Goal: Transaction & Acquisition: Purchase product/service

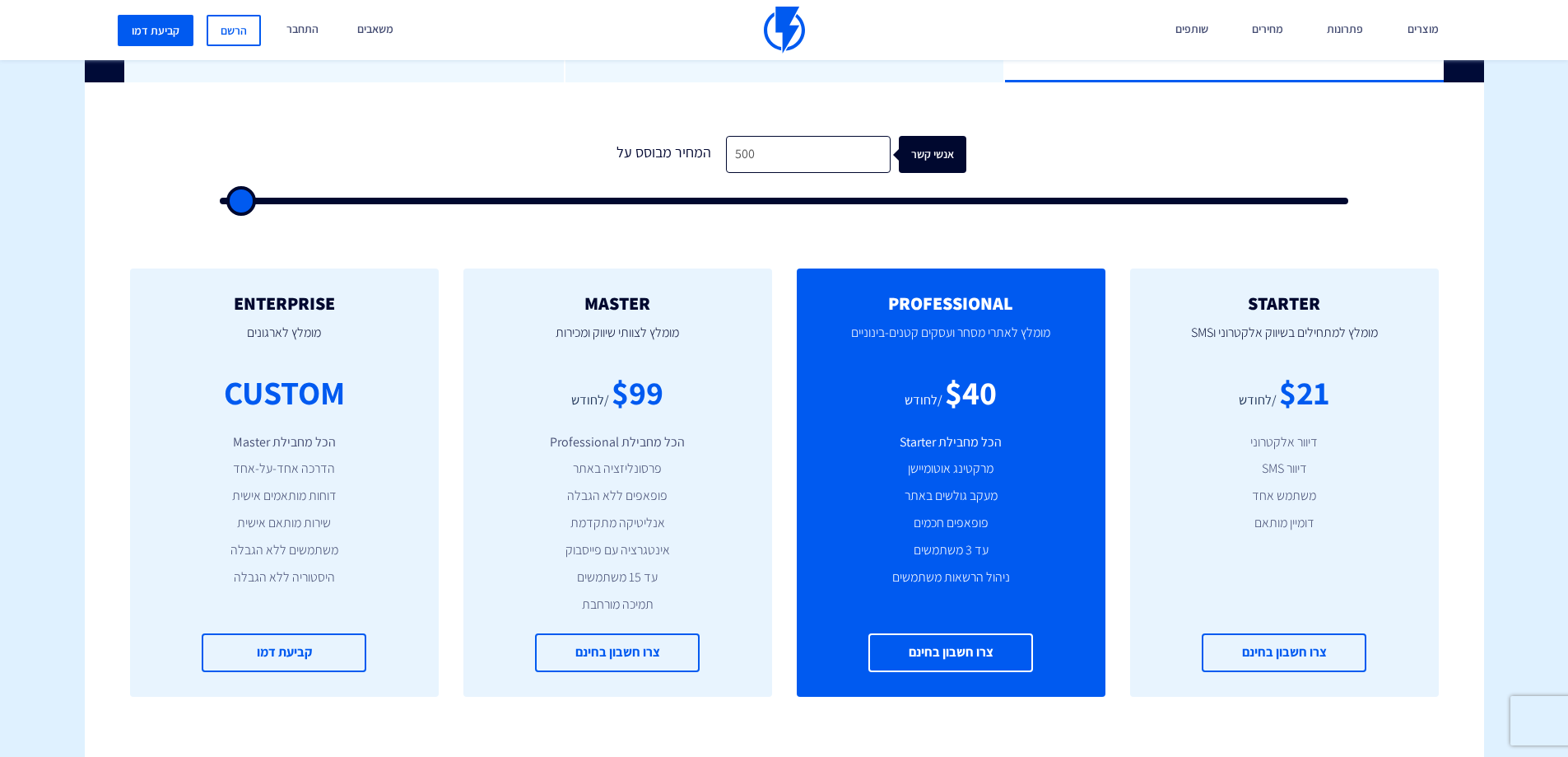
scroll to position [330, 0]
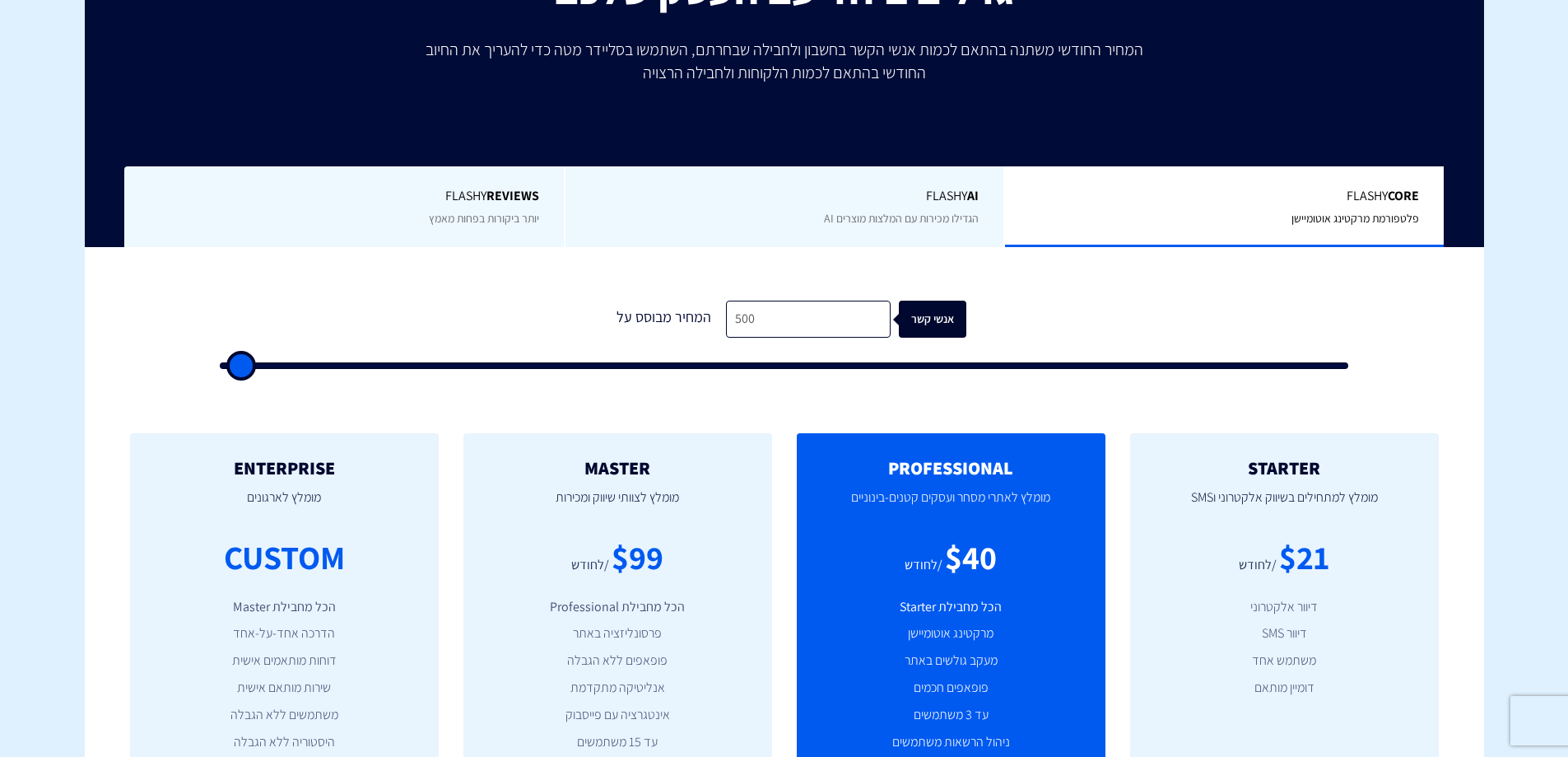
type input "500"
type input "1,000"
type input "1000"
type input "2,000"
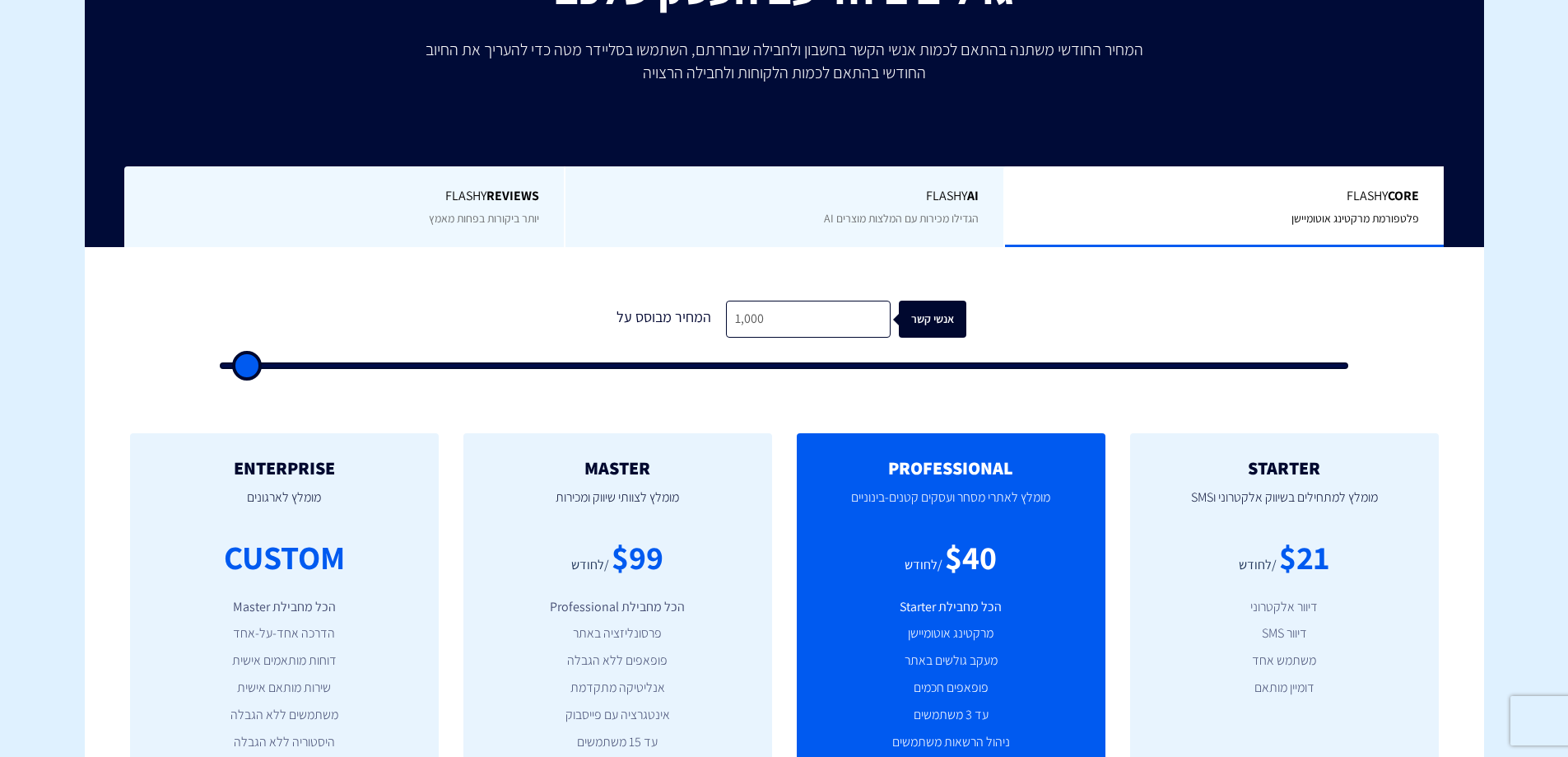
type input "2000"
type input "2,500"
type input "2500"
type input "4,000"
type input "4000"
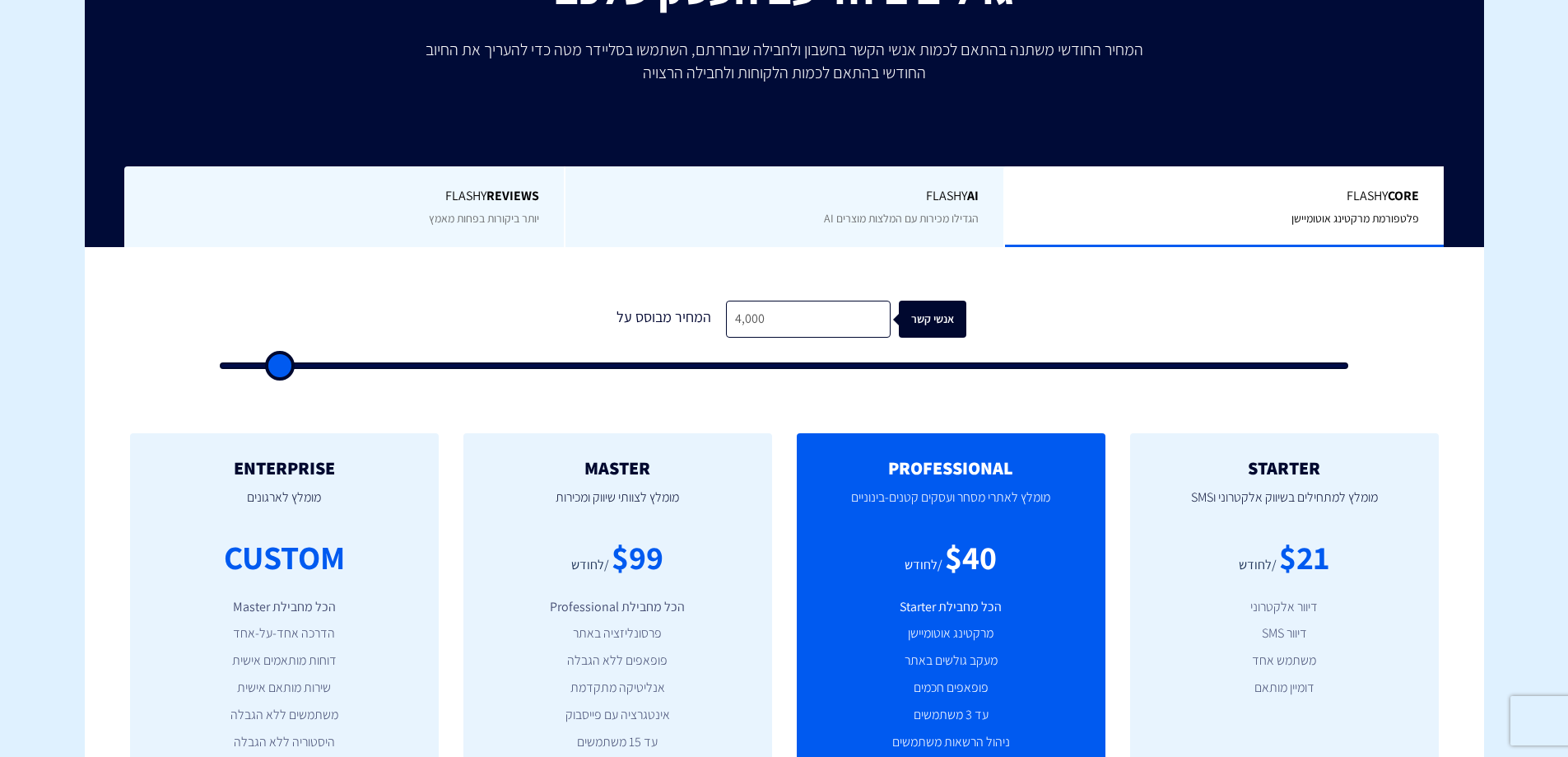
type input "5,500"
type input "5500"
type input "7,000"
type input "7000"
type input "9,000"
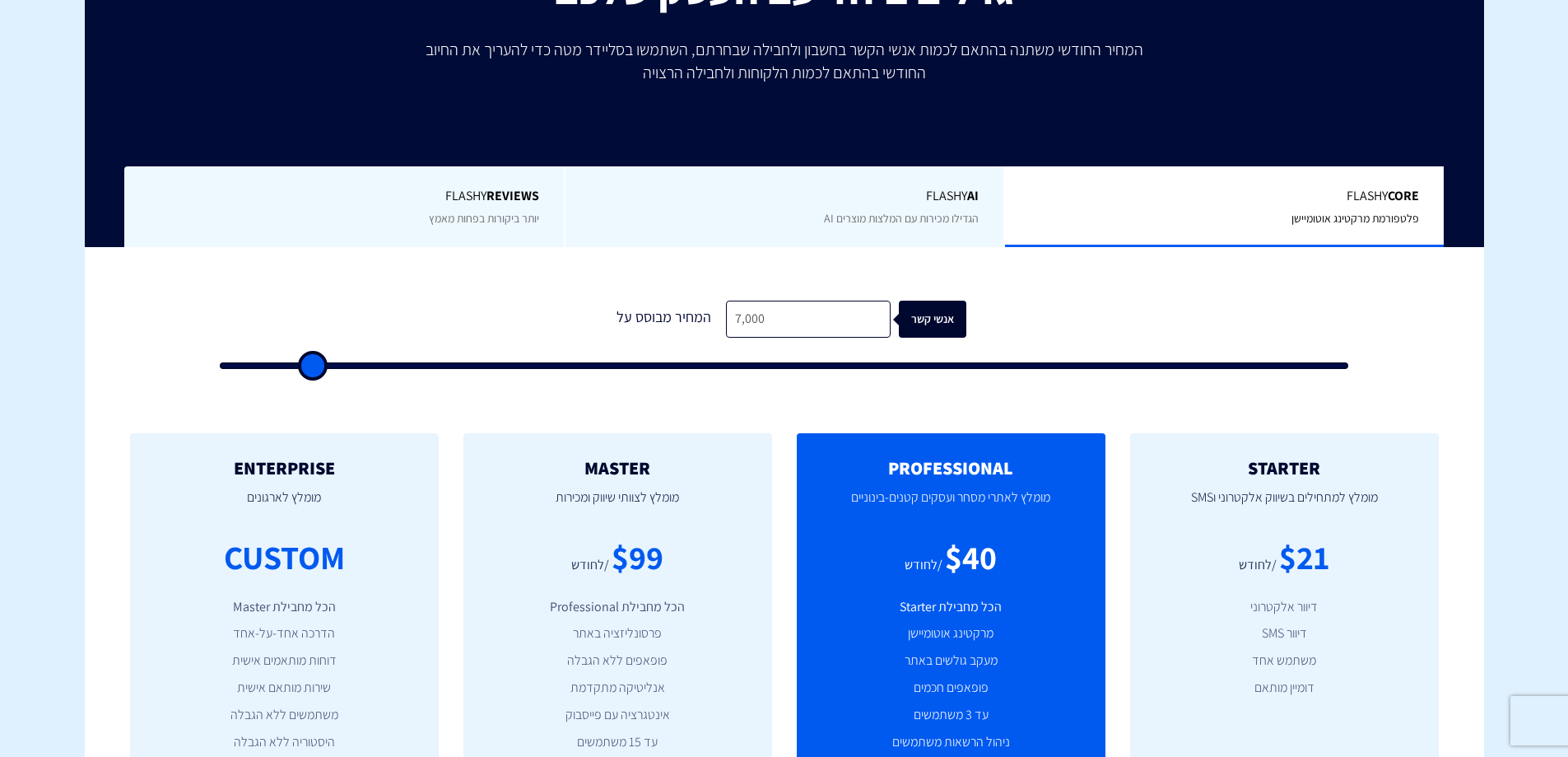
type input "9000"
type input "11,500"
type input "11500"
type input "14,000"
type input "14000"
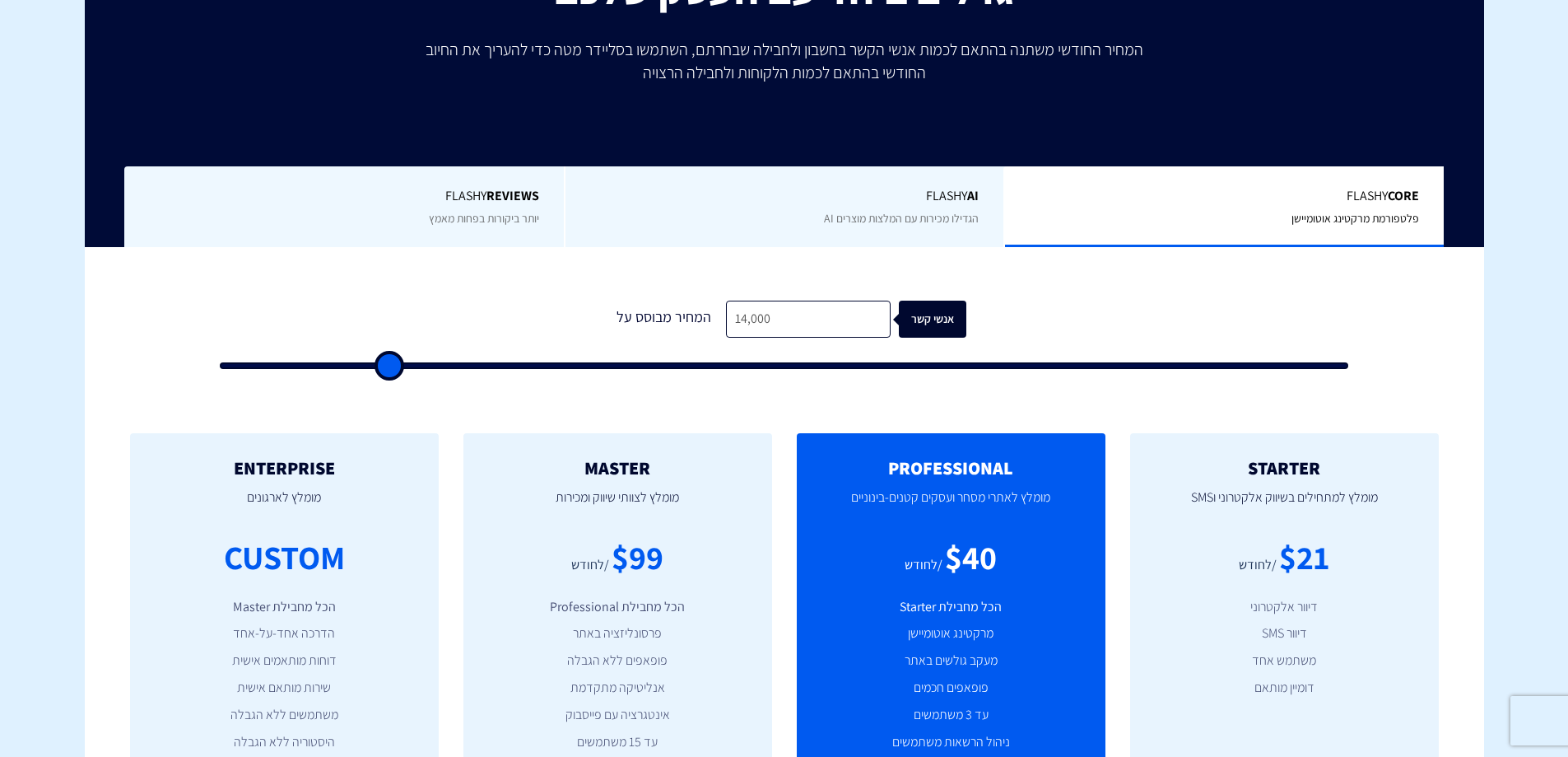
type input "16,500"
type input "16500"
type input "19,000"
type input "19000"
type input "22,000"
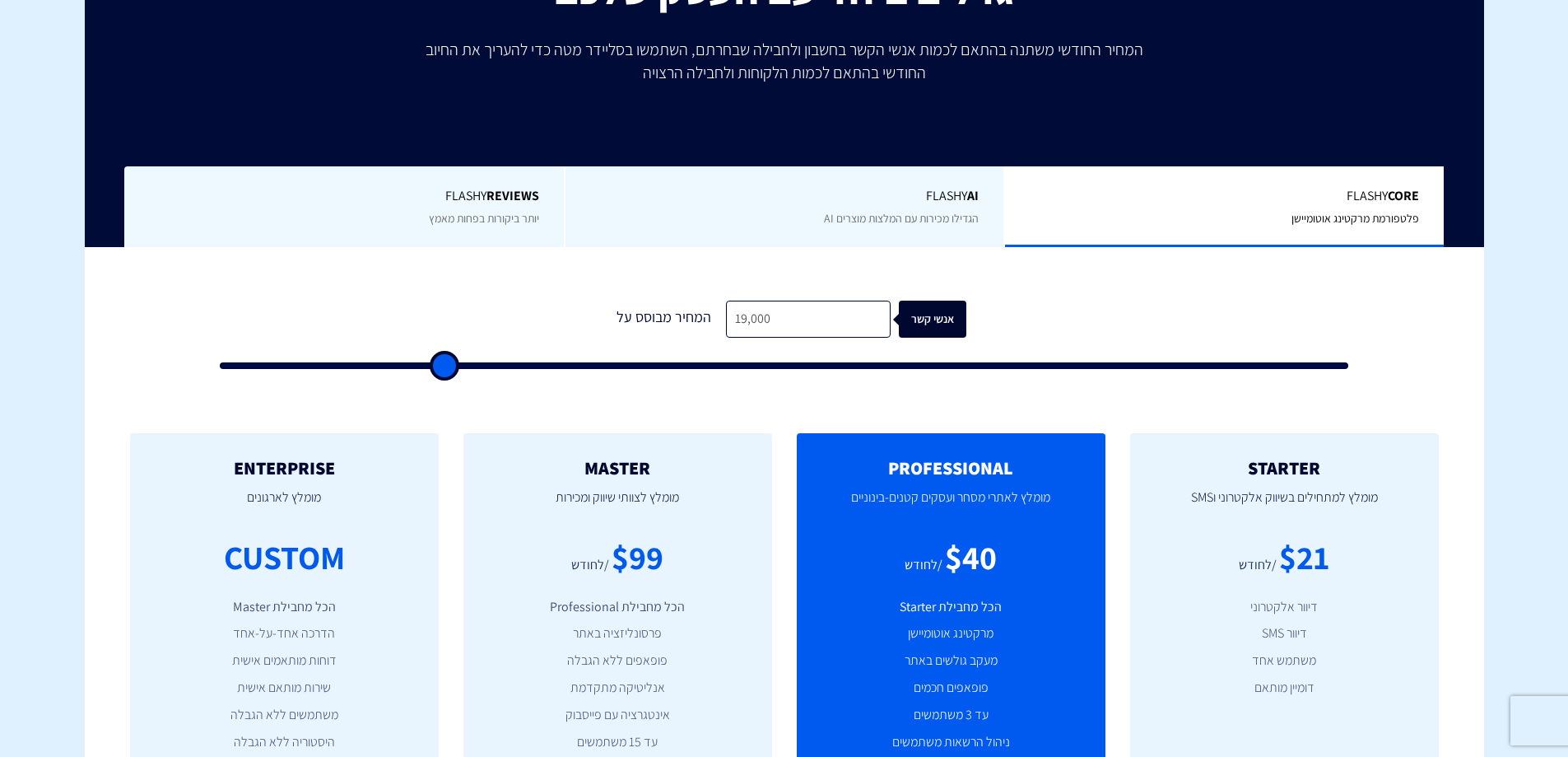
type input "22000"
type input "24,500"
type input "24500"
type input "27,500"
type input "27500"
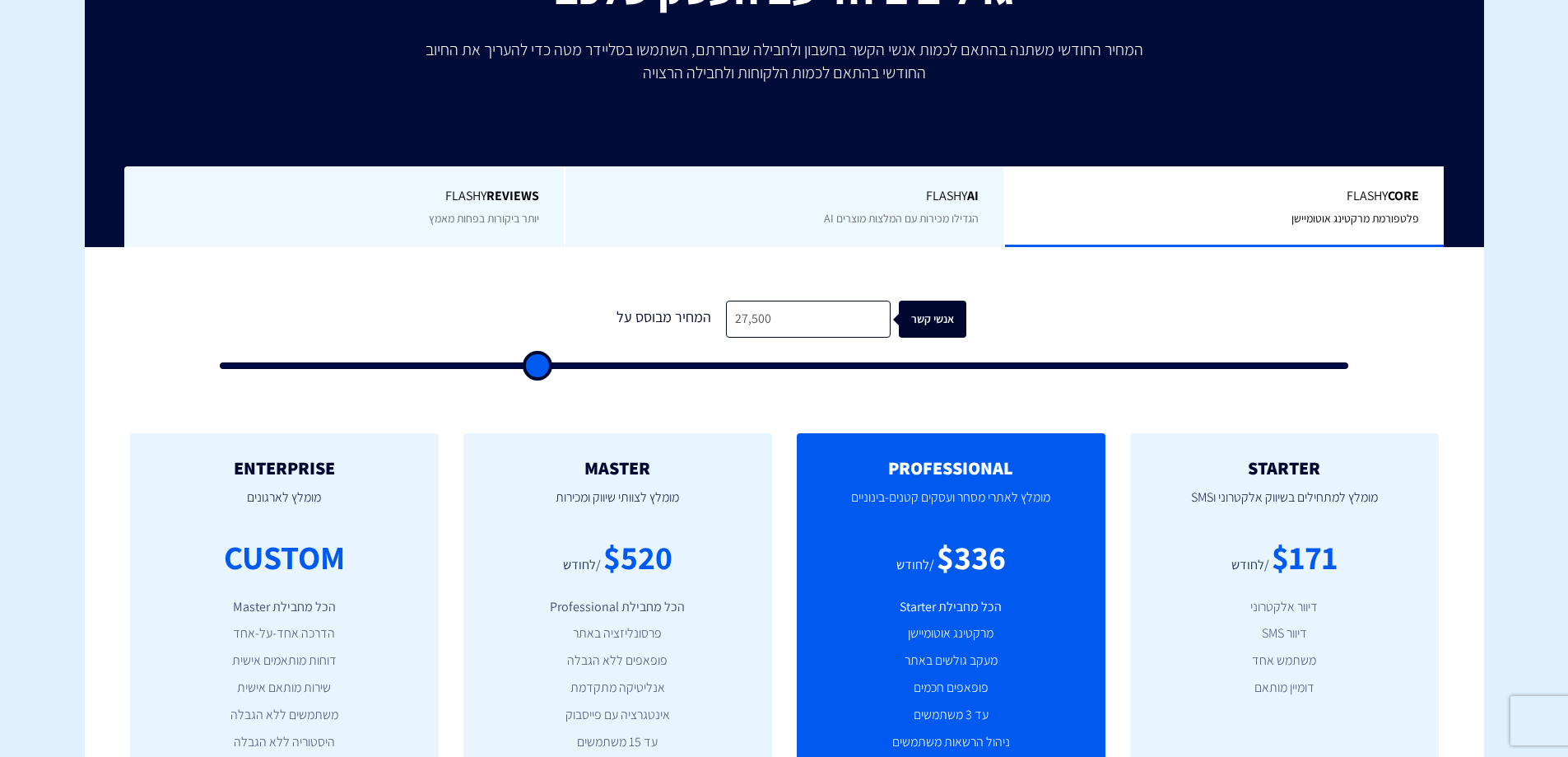
type input "30,000"
type input "30000"
type input "32,500"
type input "32500"
type input "35,500"
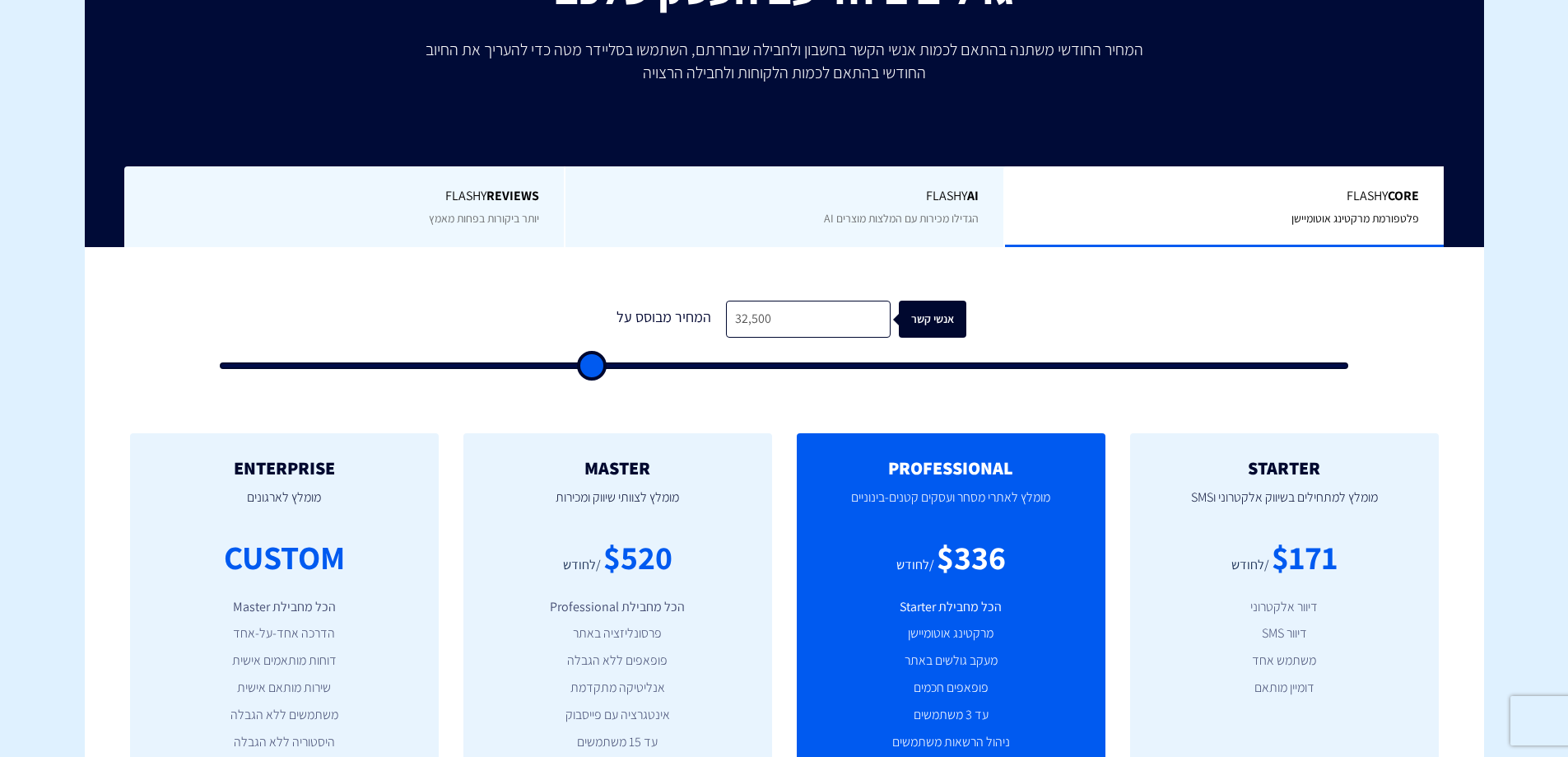
type input "35500"
type input "38,500"
type input "38500"
type input "41,500"
type input "41500"
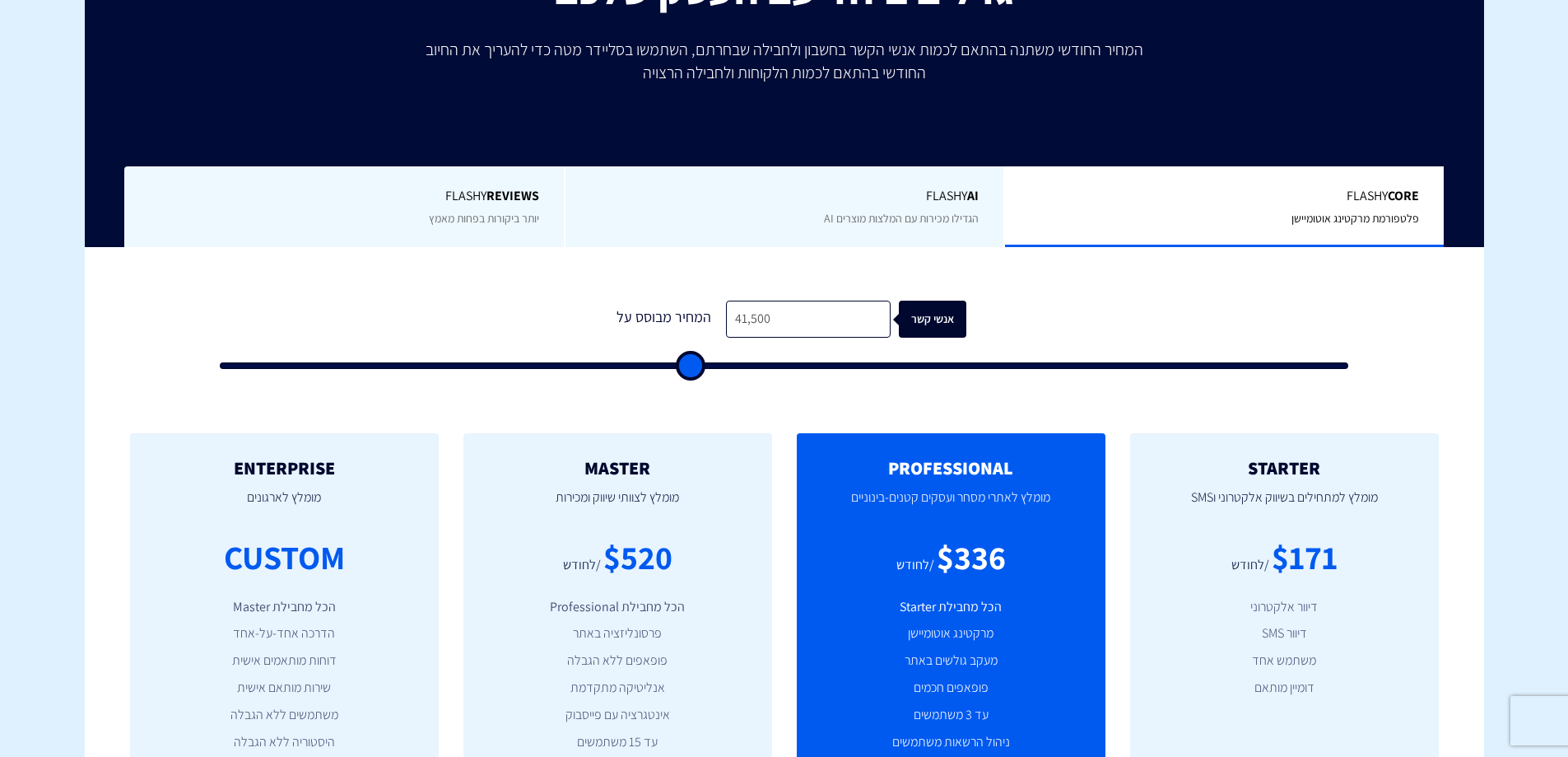
type input "47,500"
type input "47500"
type input "53,500"
type input "53500"
type input "56,500"
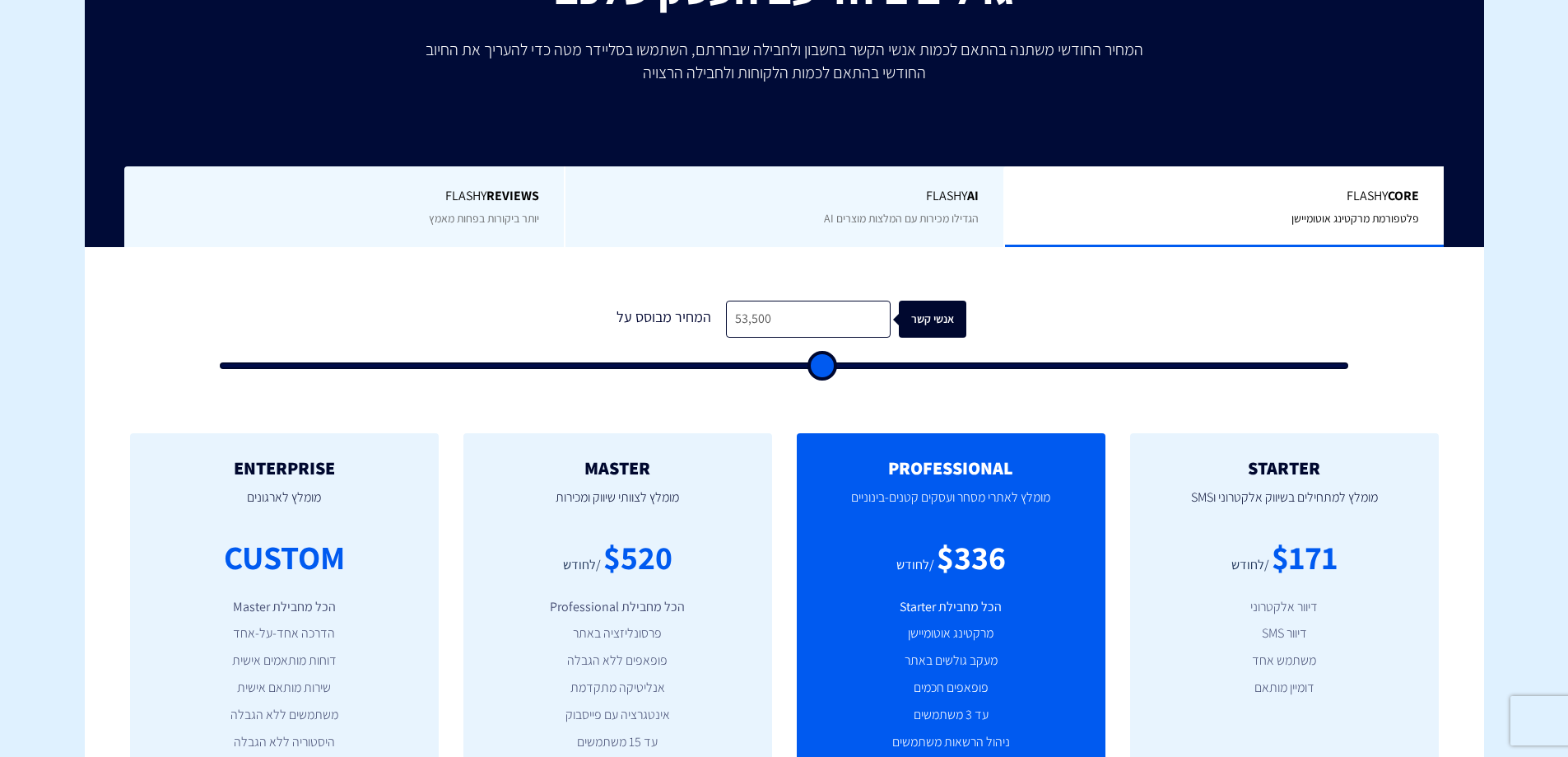
type input "56500"
type input "59,000"
type input "59000"
type input "62,000"
type input "62000"
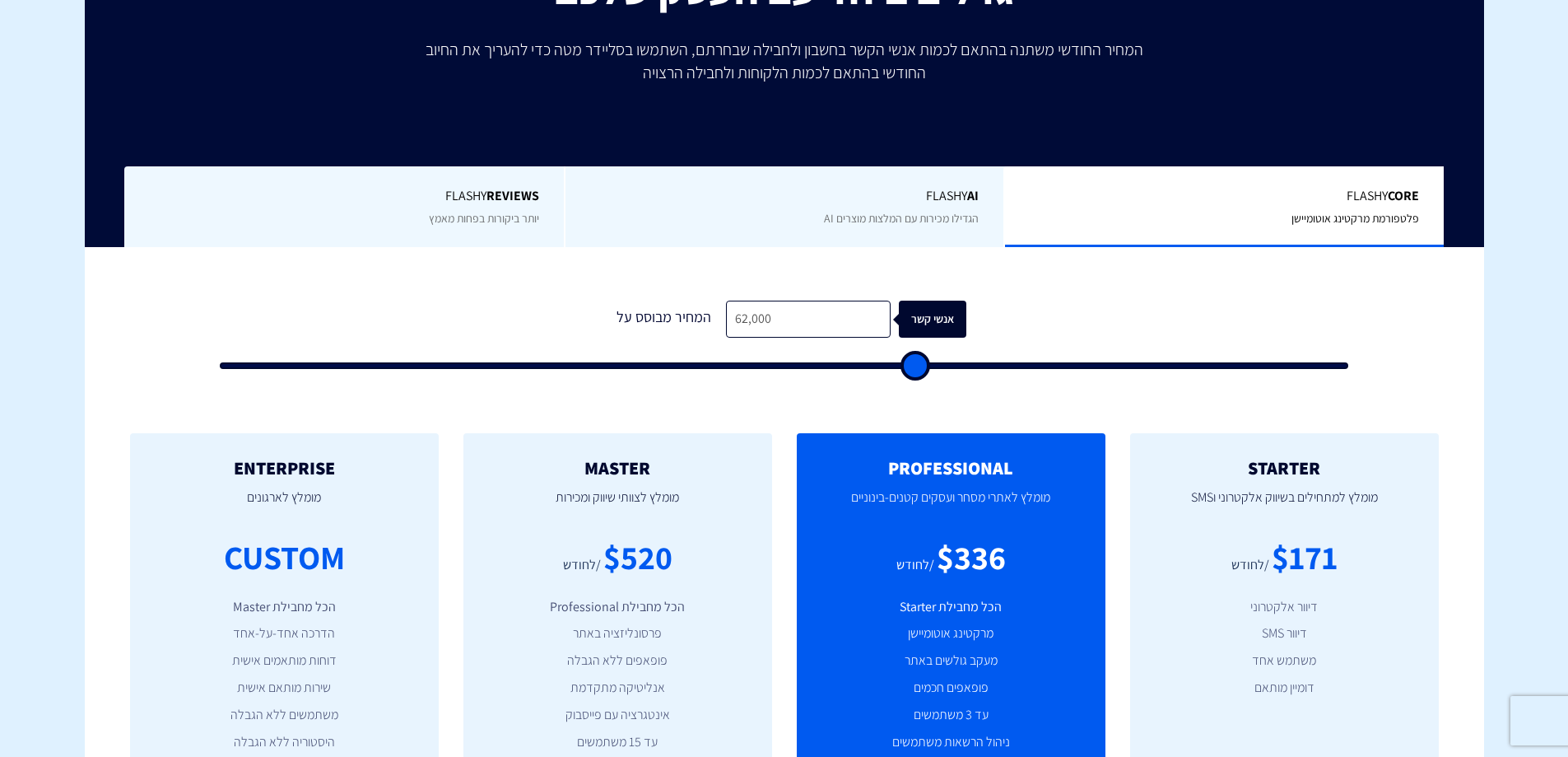
type input "65,000"
type input "65000"
type input "68,000"
type input "68000"
type input "71,000"
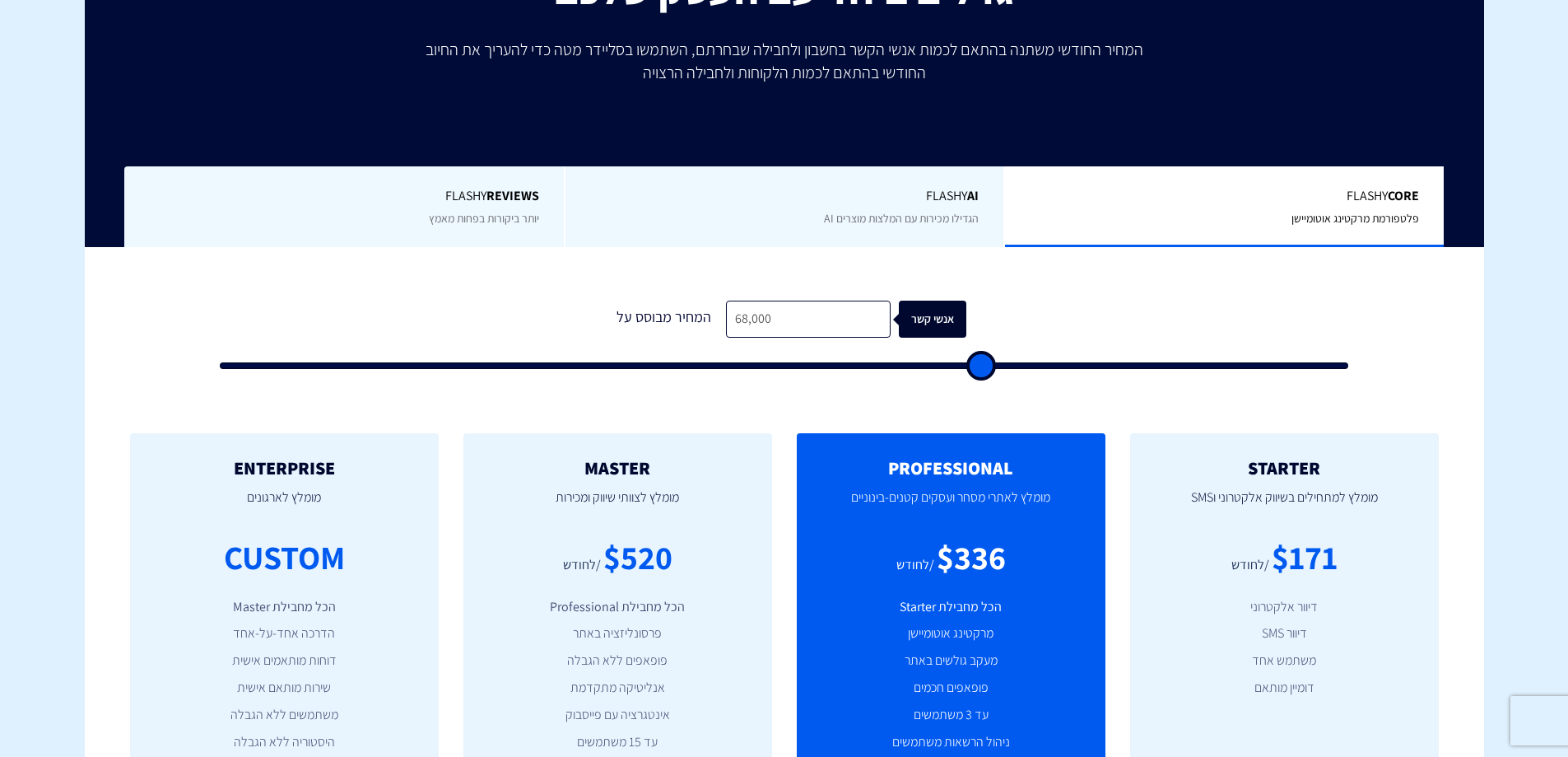
type input "71000"
type input "74,000"
type input "74000"
type input "77,000"
type input "77000"
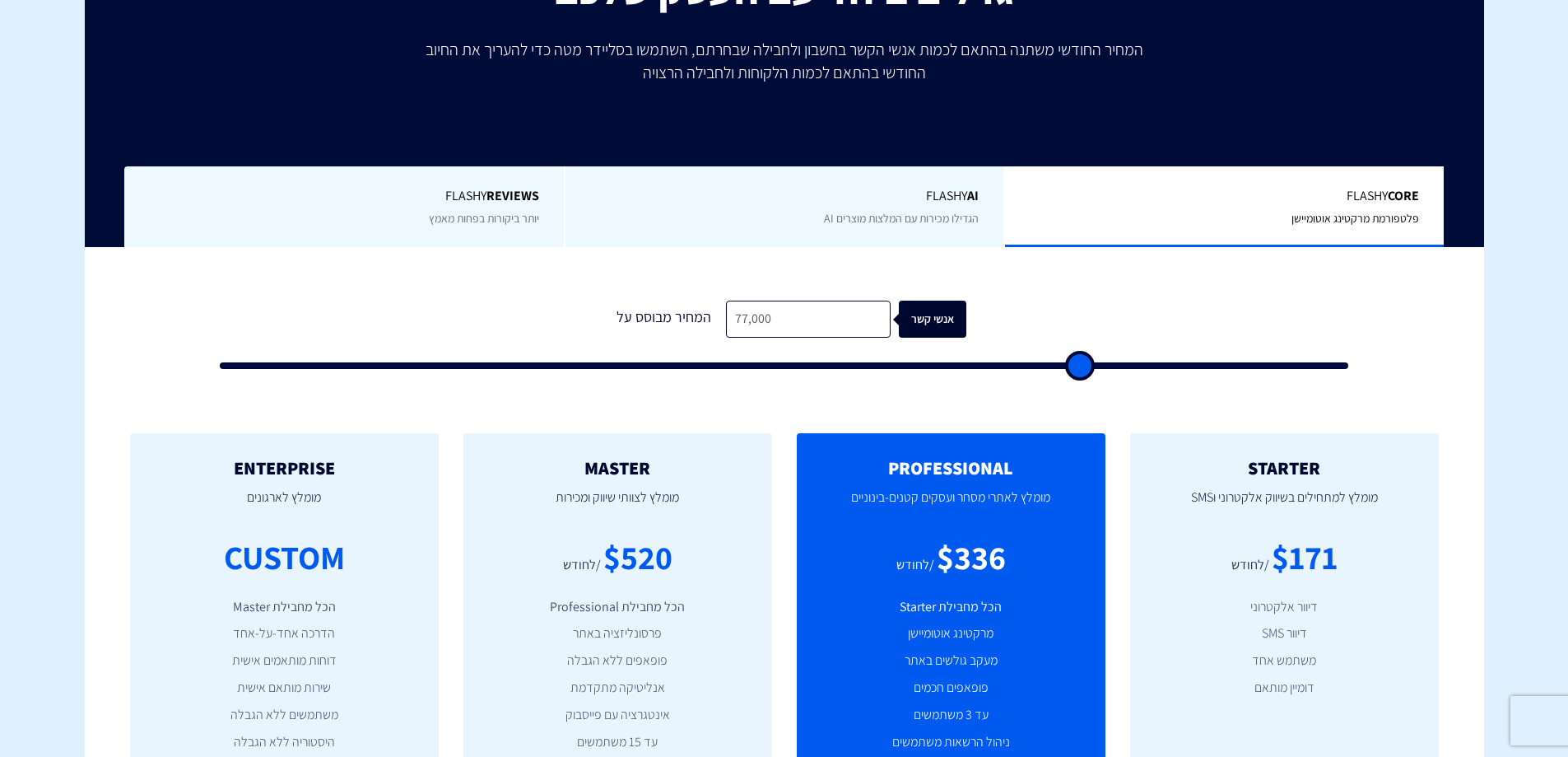
type input "80,000"
type input "80000"
type input "83,500"
type input "83500"
type input "86,500"
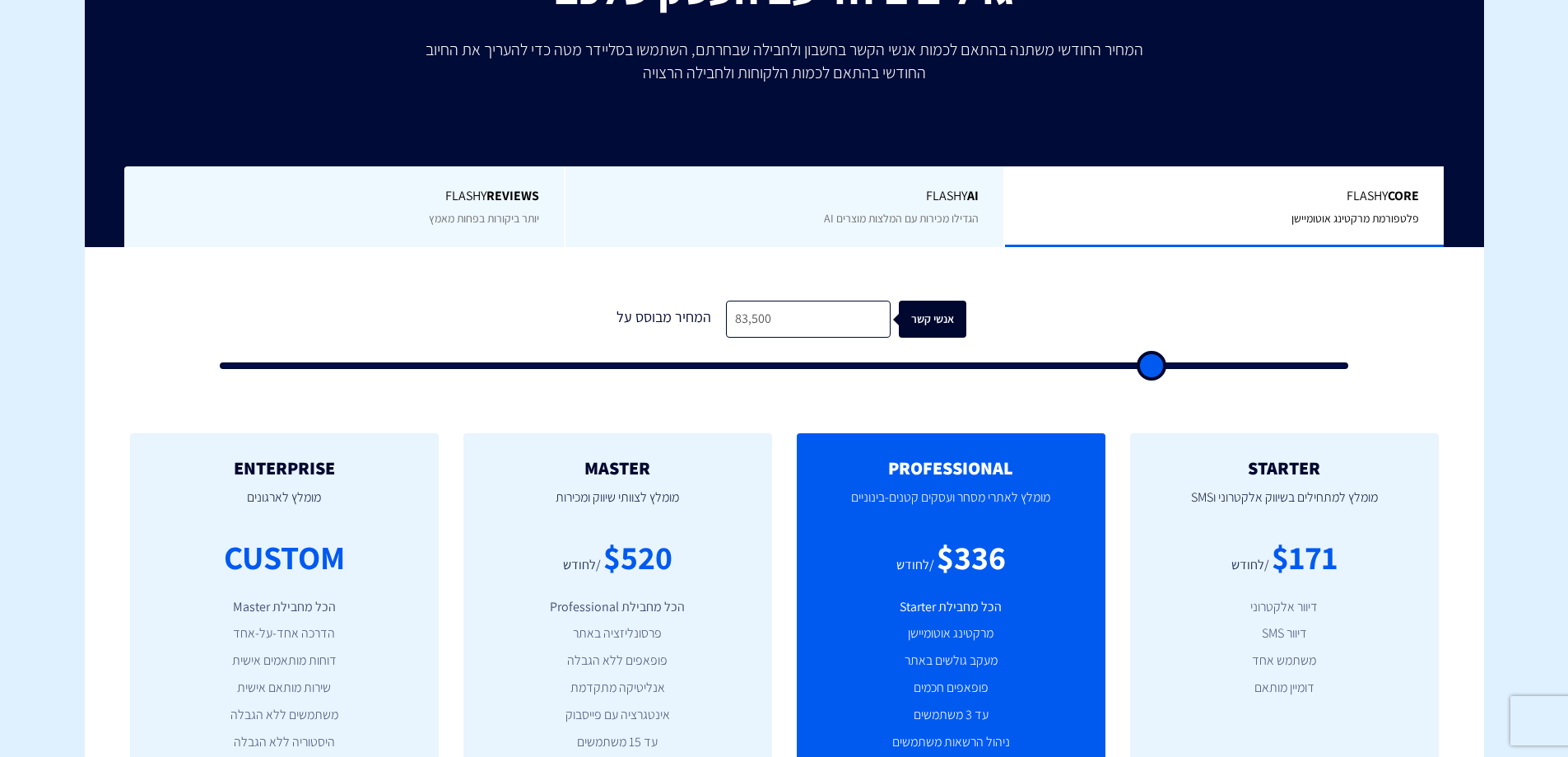
type input "86500"
type input "89,500"
type input "89500"
type input "92,000"
type input "92000"
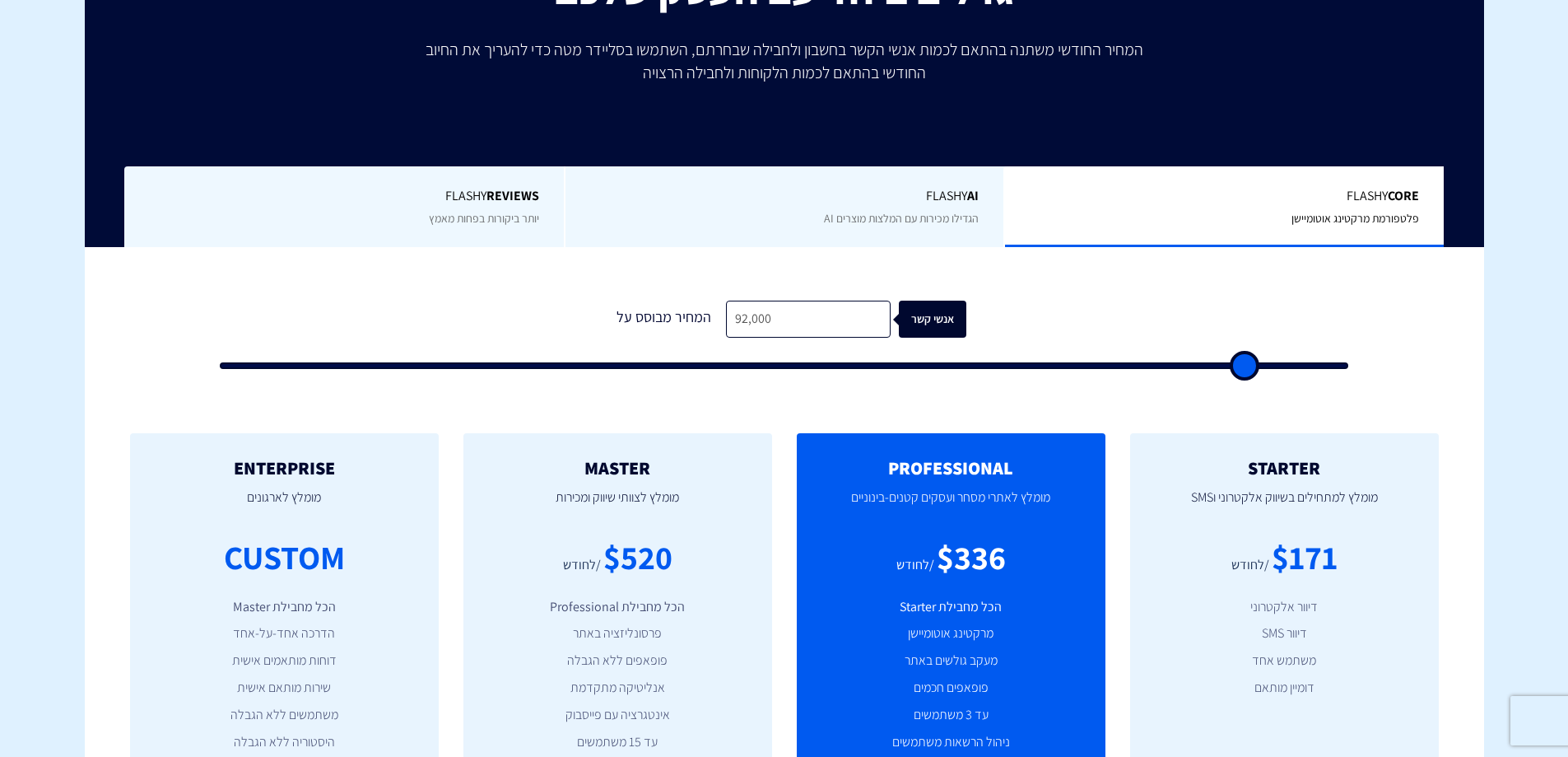
type input "95,000"
type input "95000"
type input "97,500"
type input "97500"
type input "100,000"
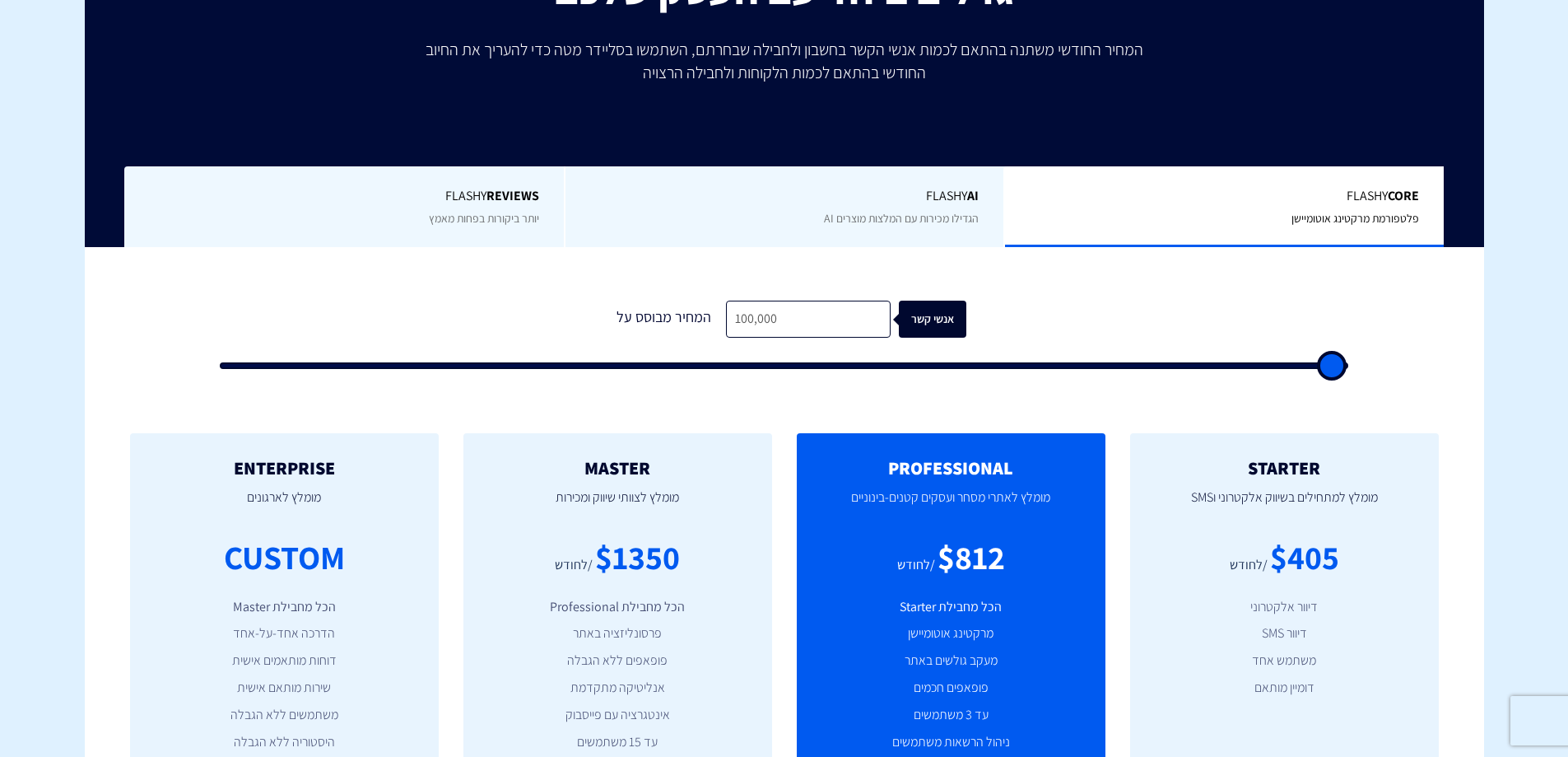
drag, startPoint x: 237, startPoint y: 351, endPoint x: 1456, endPoint y: 451, distance: 1223.1
type input "100000"
click at [1349, 369] on input "range" at bounding box center [784, 366] width 1129 height 7
click at [855, 206] on div "Flashy AI הגדילו מכירות עם המלצות מוצרים AI" at bounding box center [784, 207] width 440 height 81
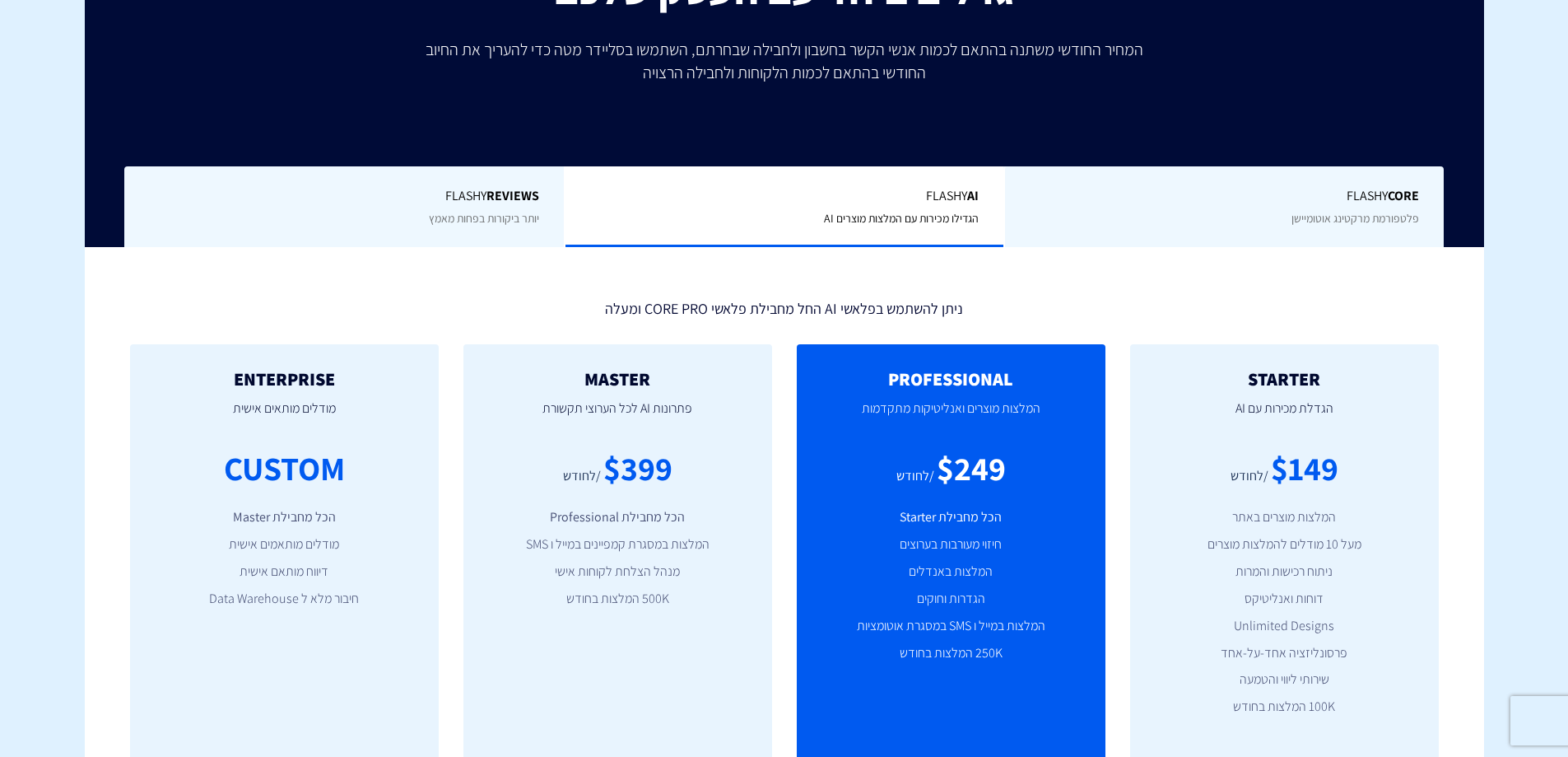
click at [538, 203] on b "REVIEWS" at bounding box center [513, 195] width 52 height 17
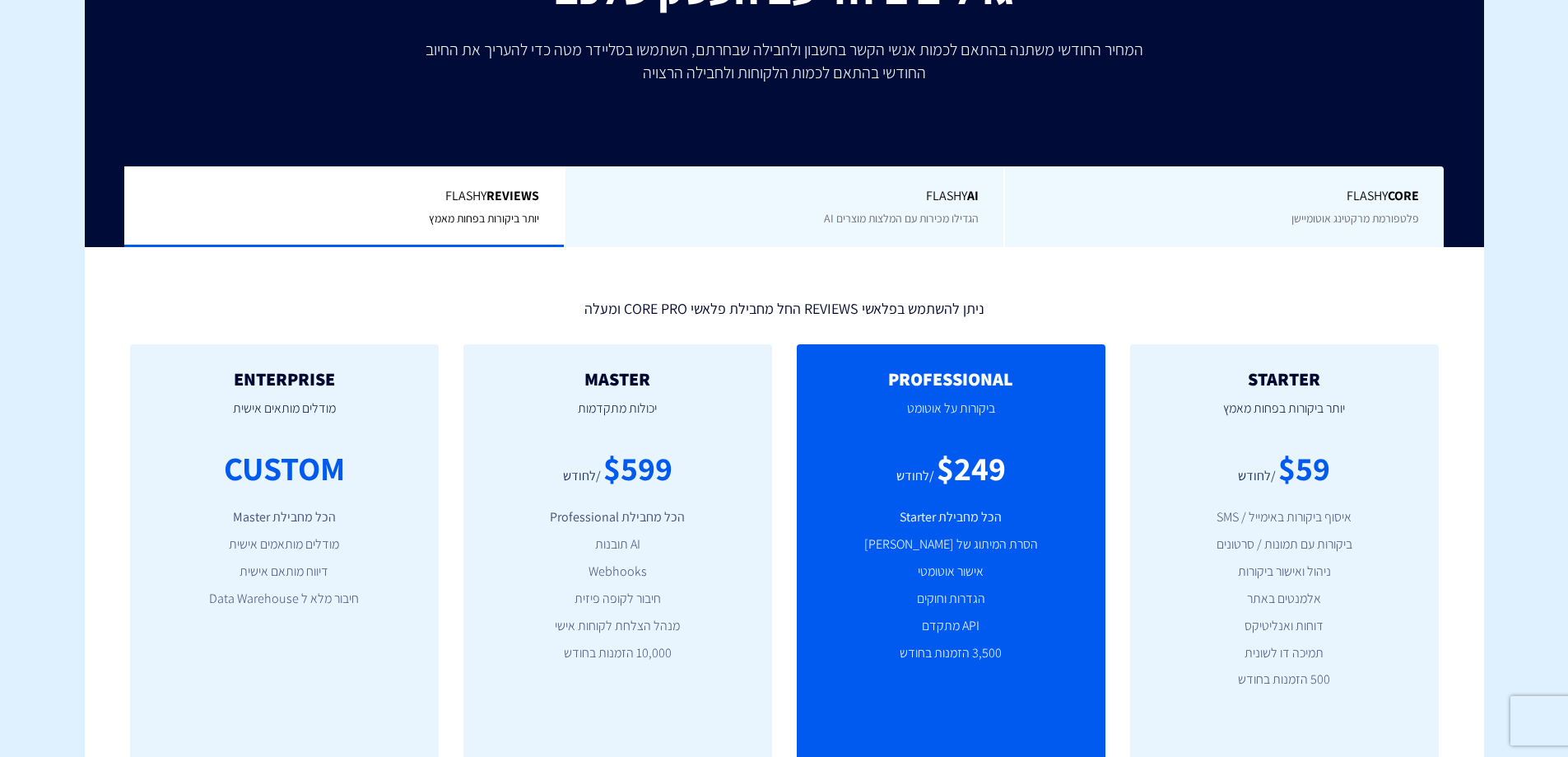
click at [1225, 235] on div "Flashy Core פלטפורמת מרקטינג אוטומיישן" at bounding box center [1223, 207] width 440 height 81
